Goal: Information Seeking & Learning: Learn about a topic

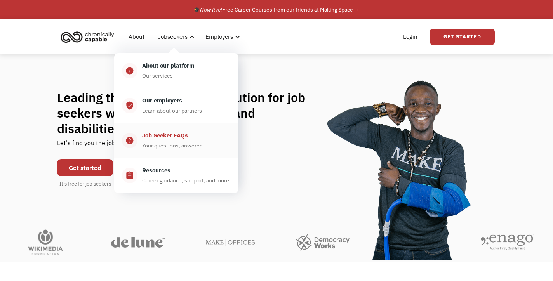
click at [173, 142] on div "Your questions, anwered" at bounding box center [172, 145] width 61 height 9
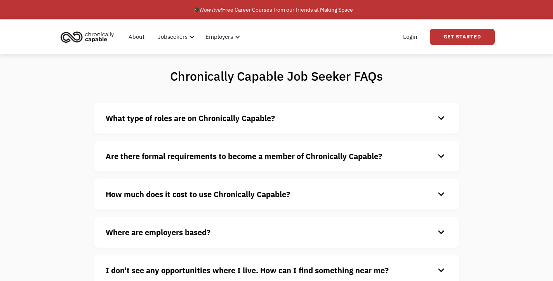
click at [441, 118] on div "keyboard_arrow_down" at bounding box center [441, 119] width 12 height 12
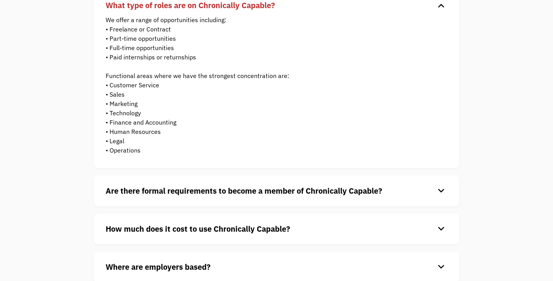
scroll to position [113, 0]
click at [442, 190] on div "keyboard_arrow_down" at bounding box center [441, 191] width 12 height 12
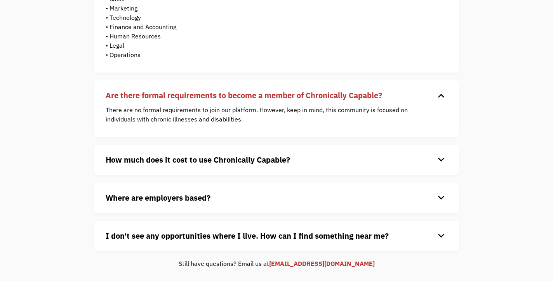
scroll to position [209, 0]
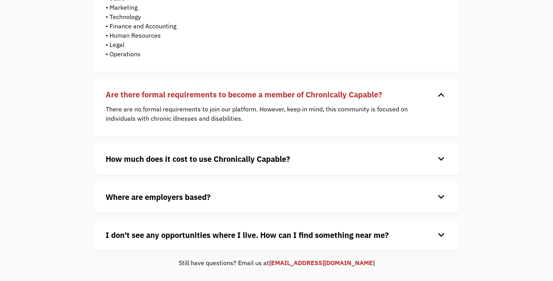
click at [440, 158] on div "keyboard_arrow_down" at bounding box center [441, 159] width 12 height 12
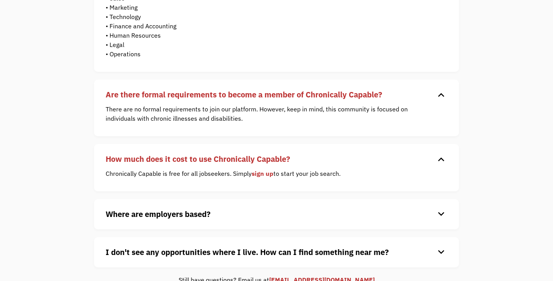
click at [442, 212] on div "keyboard_arrow_down" at bounding box center [441, 215] width 12 height 12
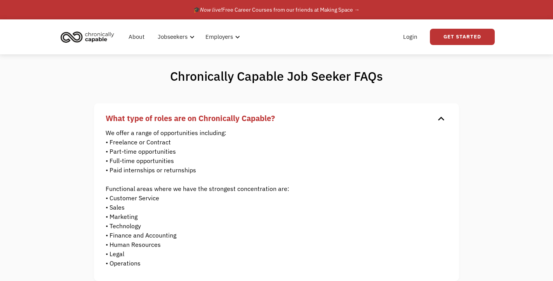
scroll to position [0, 0]
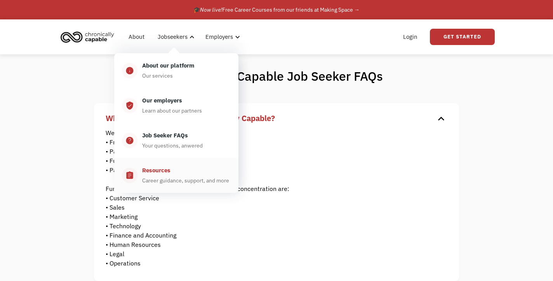
click at [157, 175] on div "Resources" at bounding box center [156, 170] width 28 height 9
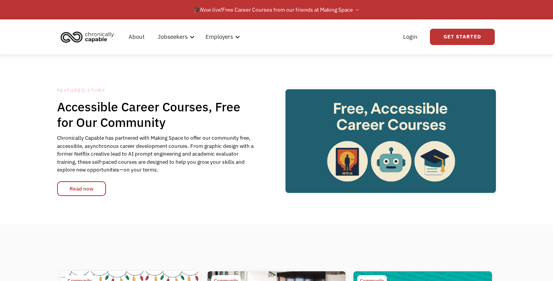
click at [96, 36] on img "home" at bounding box center [87, 36] width 58 height 17
